Goal: Task Accomplishment & Management: Use online tool/utility

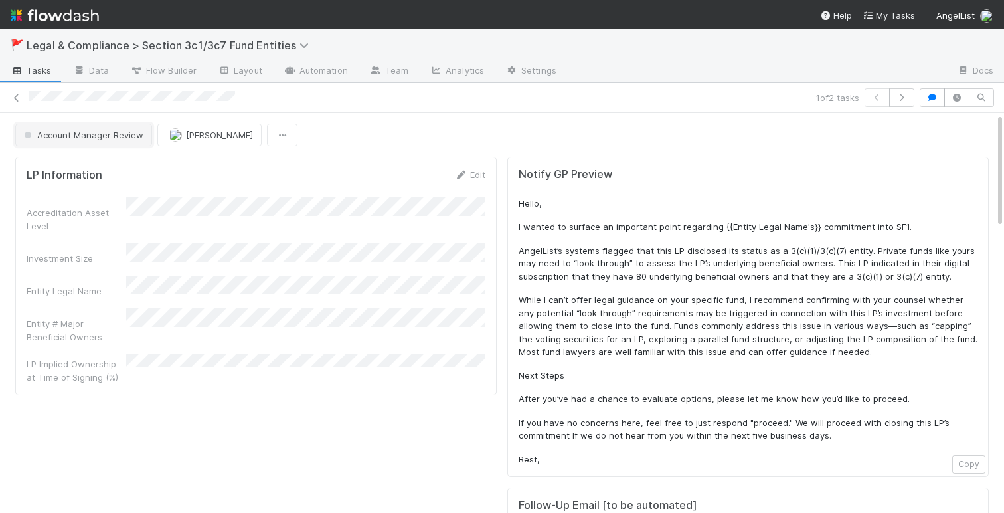
click at [135, 143] on button "Account Manager Review" at bounding box center [83, 134] width 137 height 23
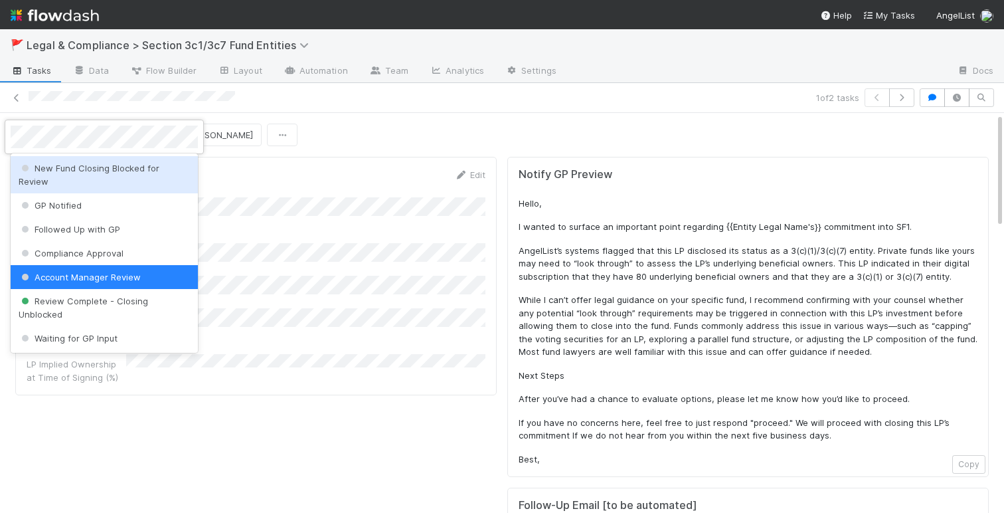
click at [356, 417] on div at bounding box center [502, 256] width 1004 height 513
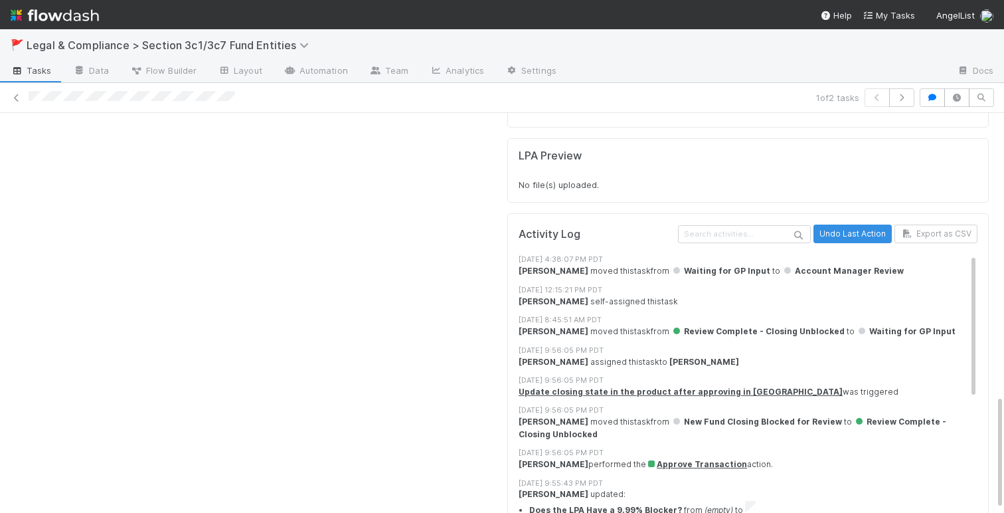
scroll to position [945, 0]
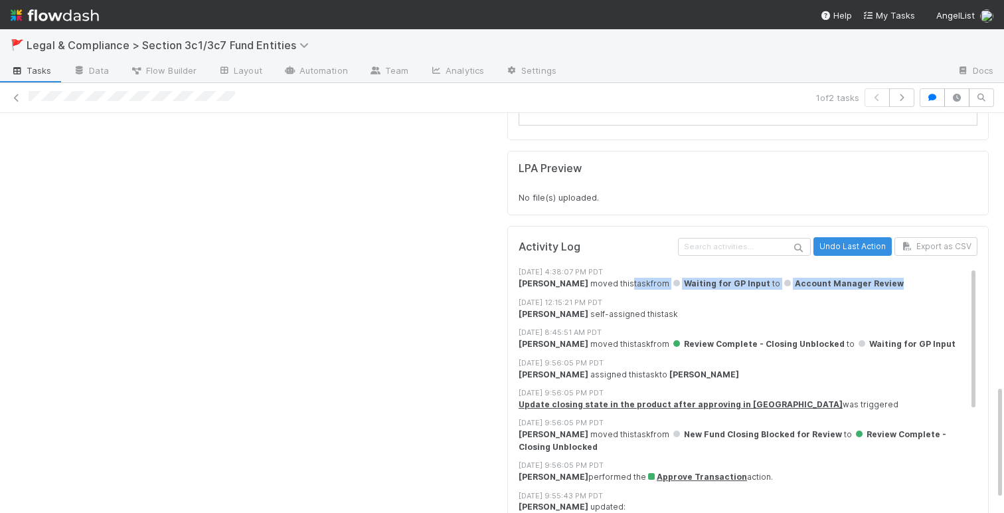
drag, startPoint x: 611, startPoint y: 281, endPoint x: 884, endPoint y: 287, distance: 272.9
click at [884, 287] on div "[PERSON_NAME] moved this task from Waiting for GP Input to Account Manager Revi…" at bounding box center [747, 284] width 459 height 12
copy div "task from Waiting for GP Input to Account Manager Review"
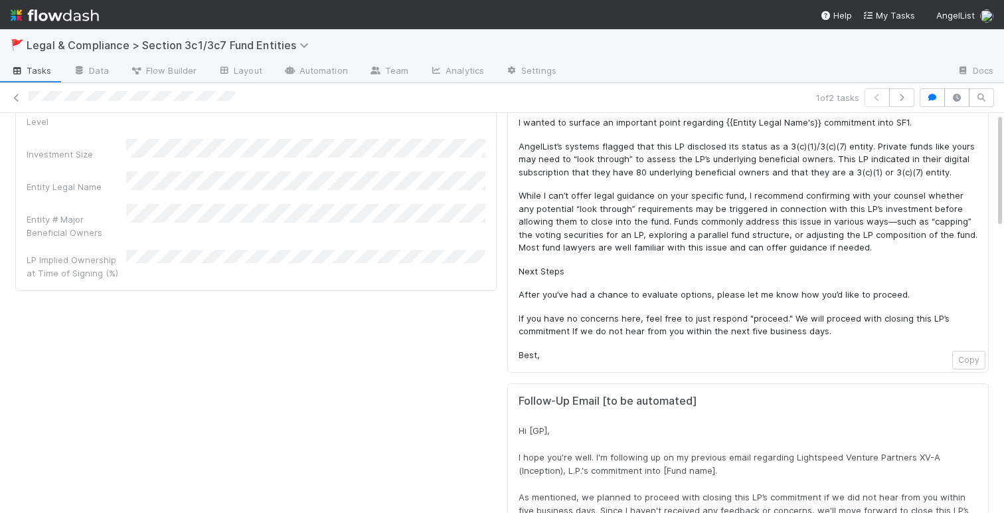
scroll to position [0, 0]
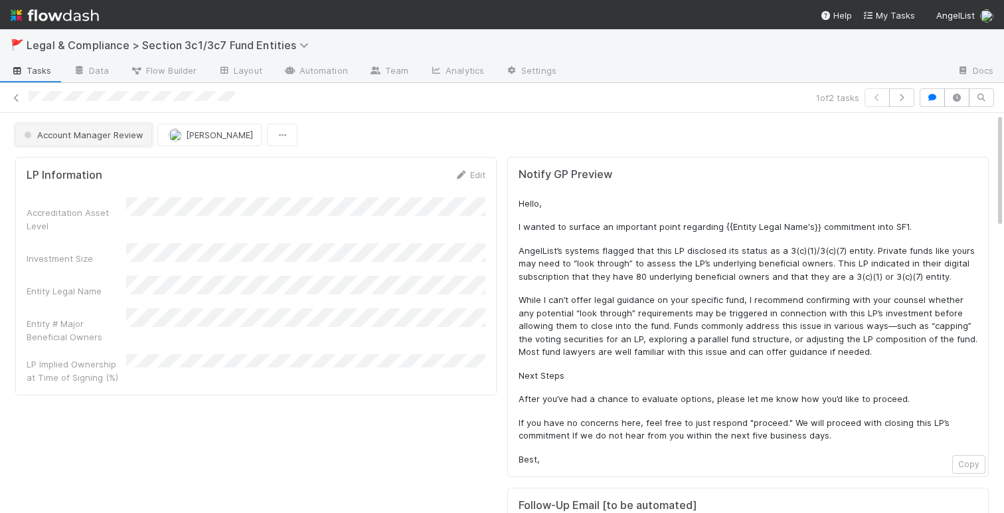
click at [60, 127] on button "Account Manager Review" at bounding box center [83, 134] width 137 height 23
click at [522, 132] on div at bounding box center [502, 256] width 1004 height 513
click at [903, 94] on icon "button" at bounding box center [901, 98] width 13 height 8
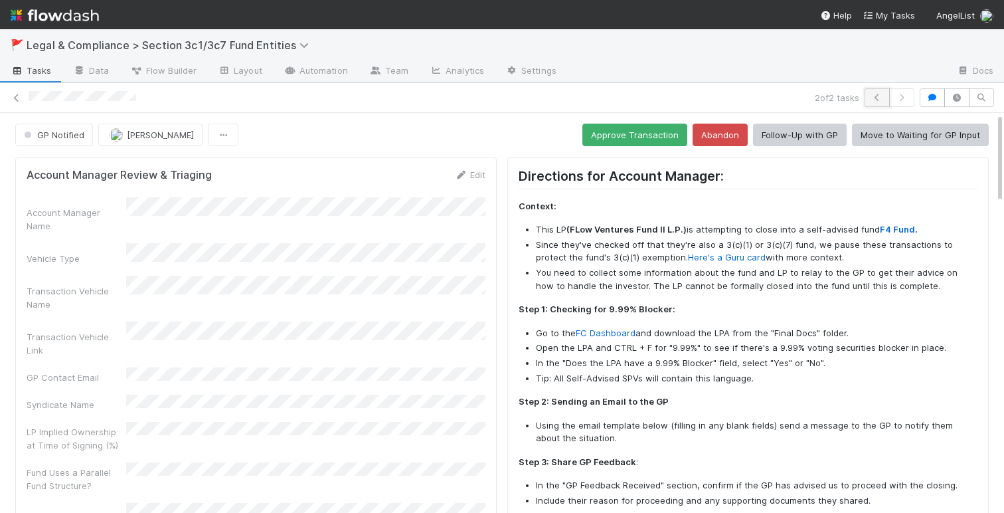
click at [867, 102] on button "button" at bounding box center [876, 97] width 25 height 19
click at [55, 134] on span "GP Notified" at bounding box center [52, 134] width 63 height 11
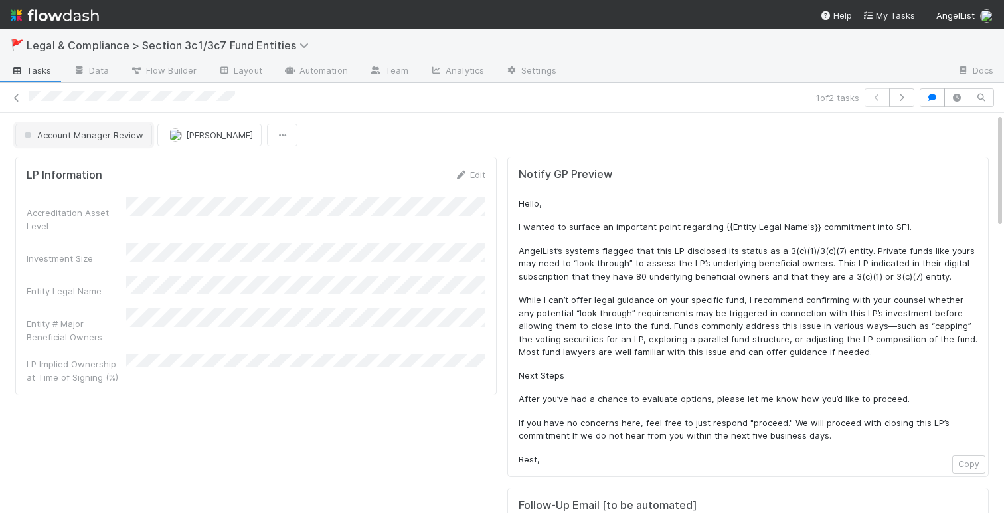
click at [121, 133] on span "Account Manager Review" at bounding box center [82, 134] width 122 height 11
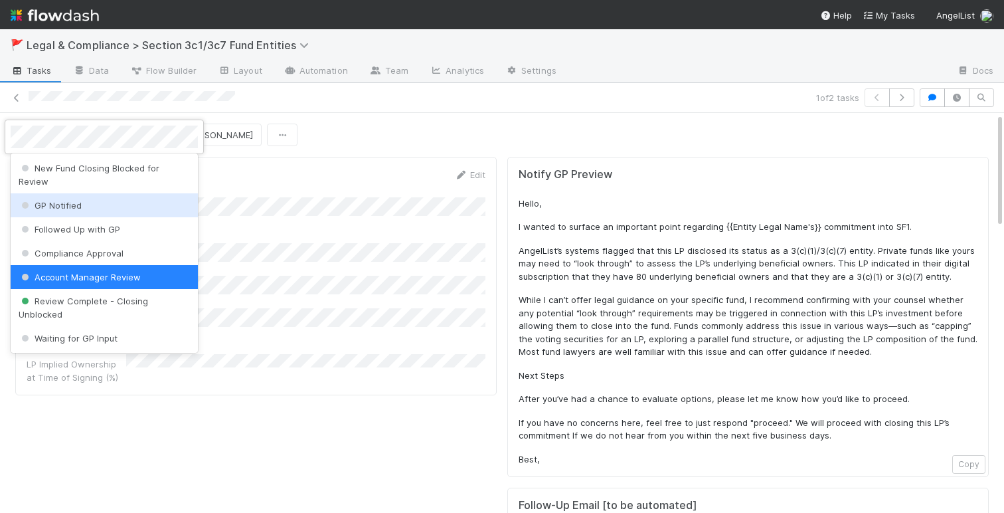
click at [99, 197] on div "GP Notified" at bounding box center [104, 205] width 187 height 24
